Goal: Task Accomplishment & Management: Use online tool/utility

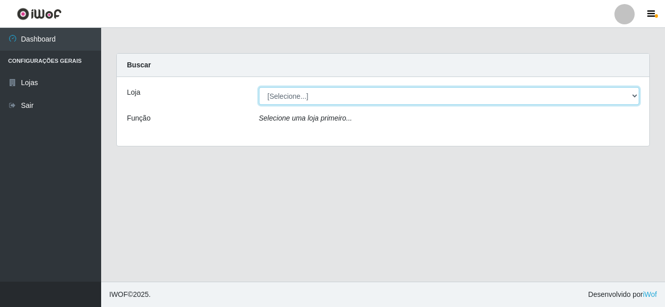
click at [639, 95] on select "[Selecione...] [GEOGRAPHIC_DATA] [GEOGRAPHIC_DATA]" at bounding box center [449, 96] width 380 height 18
select select "64"
click at [259, 87] on select "[Selecione...] [GEOGRAPHIC_DATA] [GEOGRAPHIC_DATA]" at bounding box center [449, 96] width 380 height 18
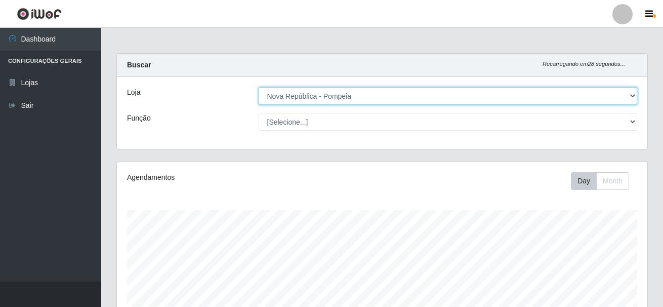
scroll to position [210, 530]
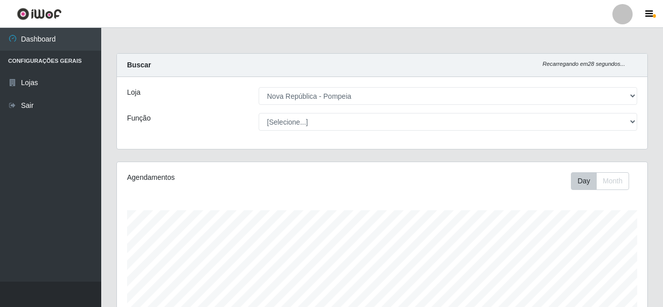
click at [637, 119] on div "[Selecione...] Balconista Operador de Caixa Recepcionista Repositor" at bounding box center [448, 122] width 394 height 18
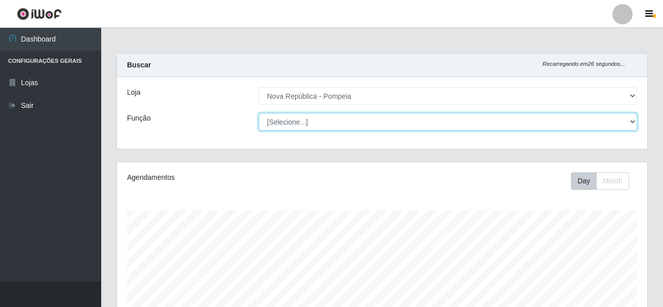
click at [632, 121] on select "[Selecione...] Balconista Operador de Caixa Recepcionista Repositor" at bounding box center [448, 122] width 379 height 18
select select "22"
click at [259, 113] on select "[Selecione...] Balconista Operador de Caixa Recepcionista Repositor" at bounding box center [448, 122] width 379 height 18
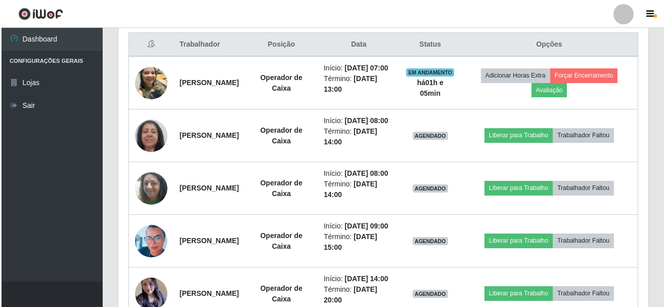
scroll to position [398, 0]
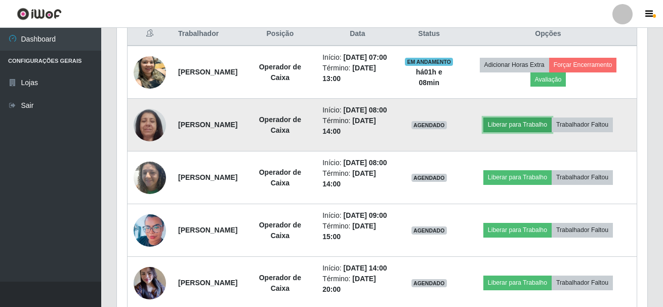
click at [552, 130] on button "Liberar para Trabalho" at bounding box center [517, 124] width 68 height 14
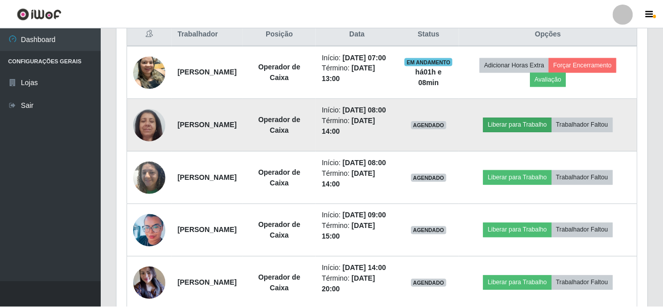
scroll to position [210, 525]
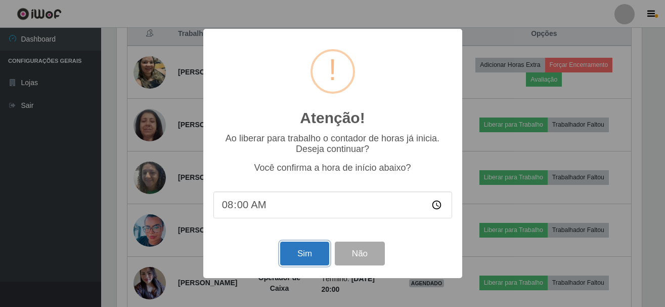
click at [315, 256] on button "Sim" at bounding box center [304, 253] width 49 height 24
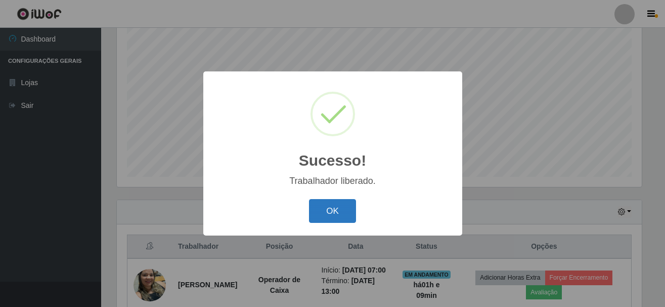
click at [326, 207] on button "OK" at bounding box center [332, 211] width 47 height 24
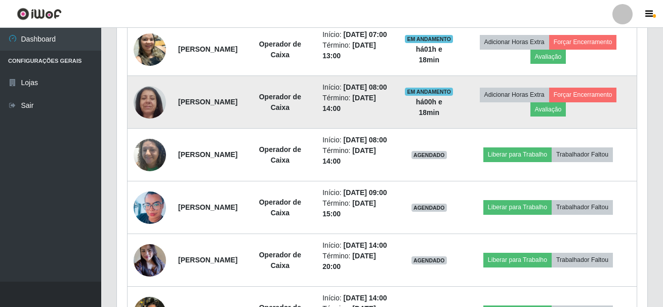
scroll to position [438, 0]
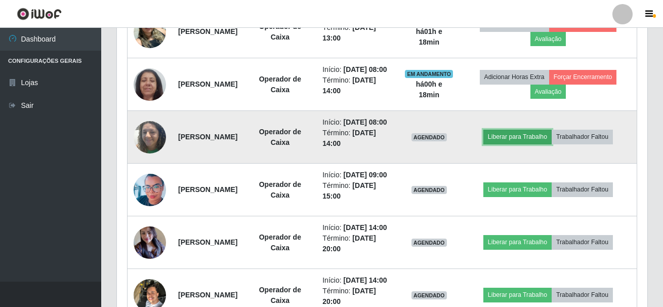
click at [552, 144] on button "Liberar para Trabalho" at bounding box center [517, 137] width 68 height 14
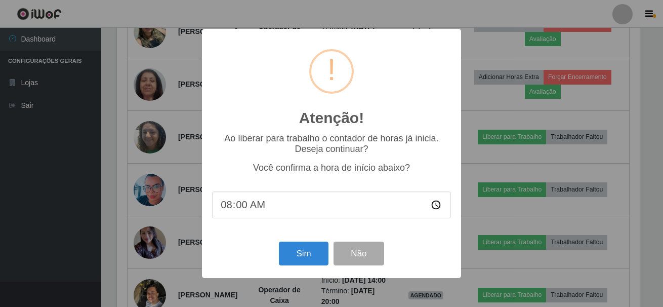
scroll to position [210, 525]
click at [307, 252] on button "Sim" at bounding box center [304, 253] width 49 height 24
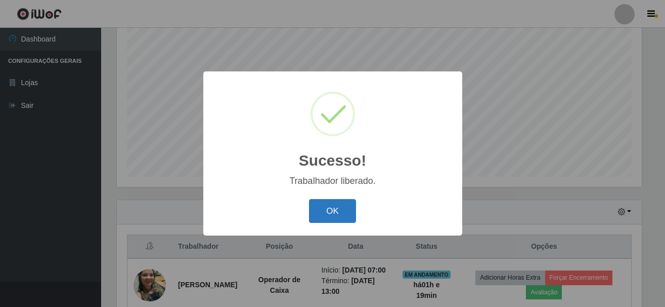
click at [336, 202] on button "OK" at bounding box center [332, 211] width 47 height 24
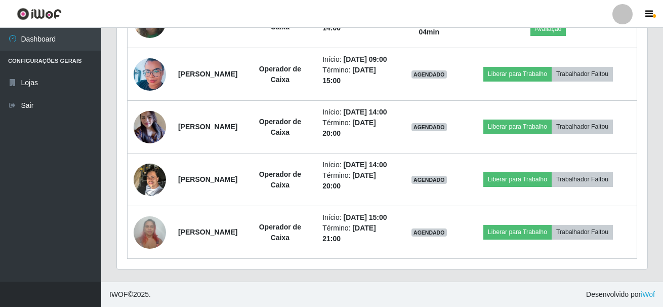
scroll to position [537, 0]
